Goal: Feedback & Contribution: Contribute content

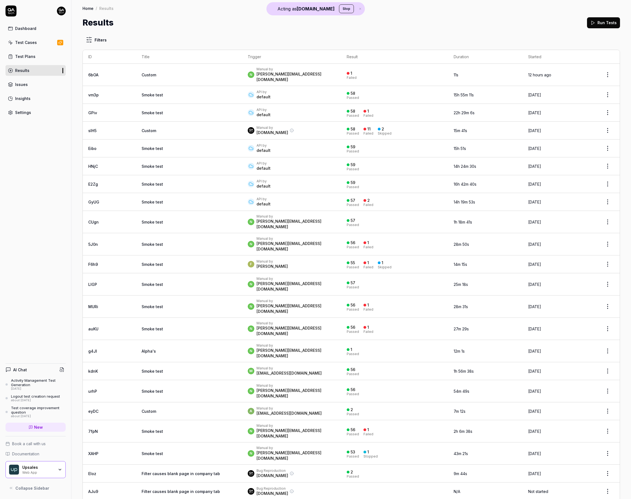
drag, startPoint x: 289, startPoint y: 81, endPoint x: 290, endPoint y: 75, distance: 6.1
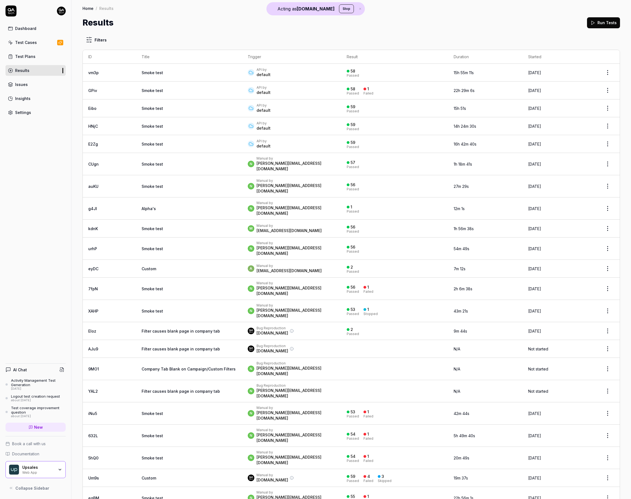
click at [357, 9] on icon "button" at bounding box center [359, 8] width 5 height 3
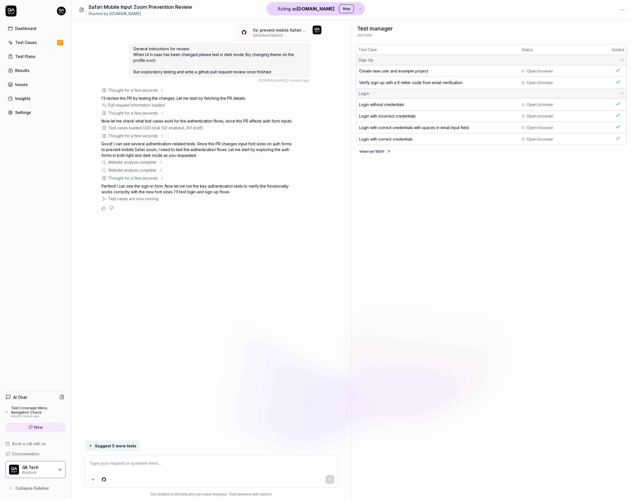
click at [389, 106] on span "Login without credentials" at bounding box center [381, 104] width 45 height 5
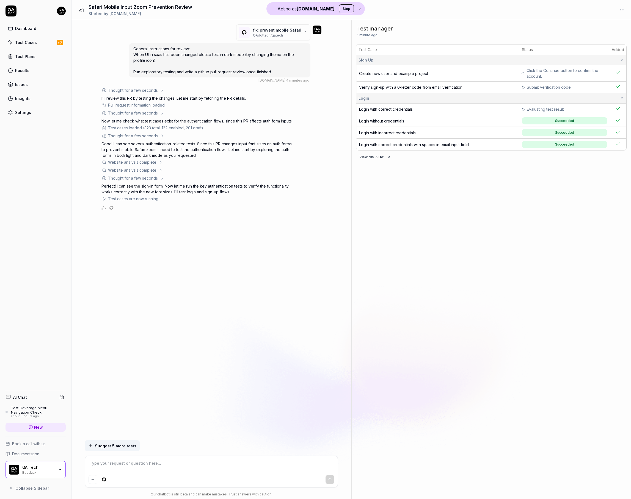
click at [397, 146] on span "Login with correct credentials with spaces in email input field" at bounding box center [414, 144] width 110 height 5
type textarea "*"
drag, startPoint x: 143, startPoint y: 127, endPoint x: 116, endPoint y: 122, distance: 27.7
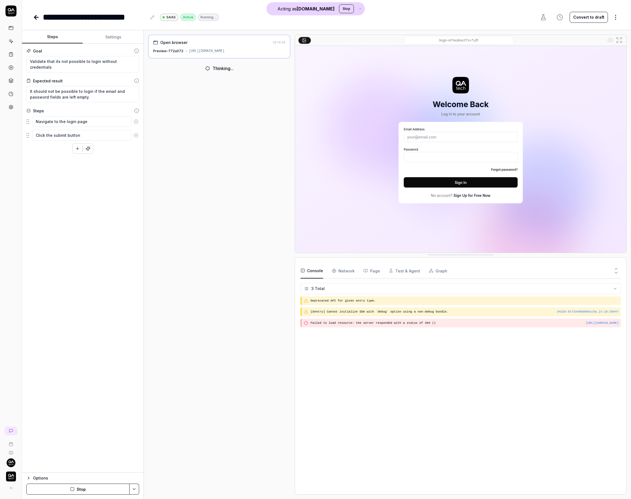
type textarea "*"
click at [107, 43] on button "Settings" at bounding box center [113, 36] width 61 height 13
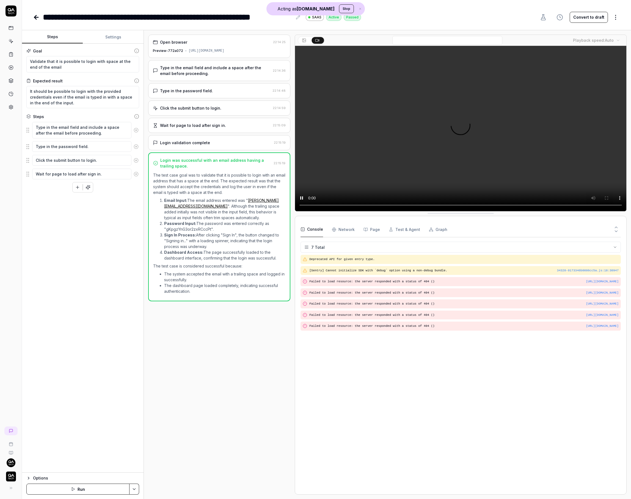
type textarea "*"
